Goal: Find specific page/section: Locate a particular part of the current website

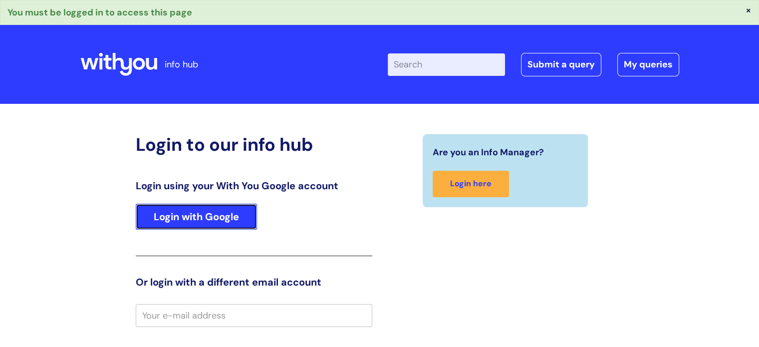
click at [204, 219] on link "Login with Google" at bounding box center [196, 216] width 121 height 26
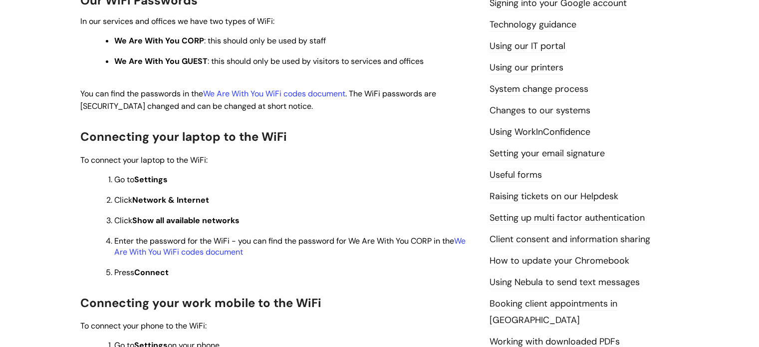
scroll to position [299, 0]
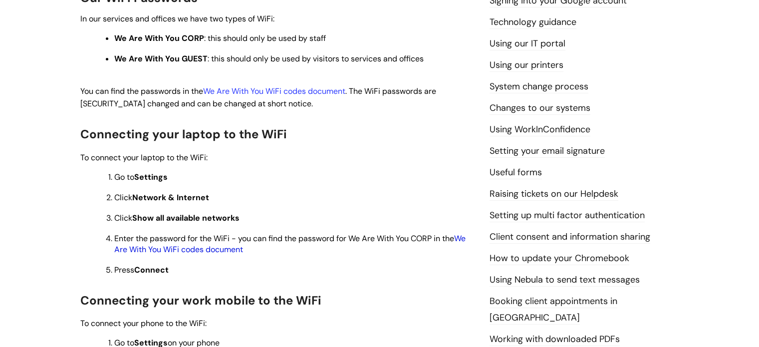
click at [465, 242] on link "We Are With You WiFi codes document" at bounding box center [289, 243] width 351 height 21
